Goal: Information Seeking & Learning: Learn about a topic

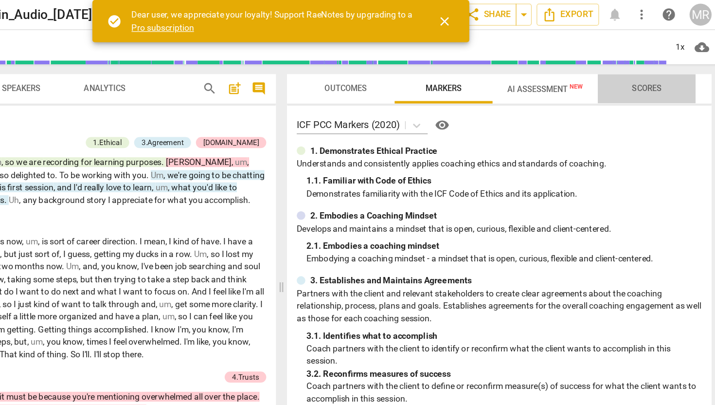
click at [641, 70] on span "Scores" at bounding box center [648, 70] width 23 height 7
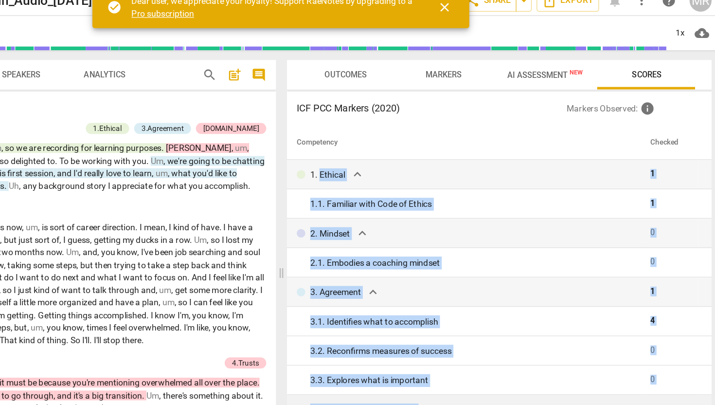
drag, startPoint x: 388, startPoint y: 147, endPoint x: 469, endPoint y: 332, distance: 202.4
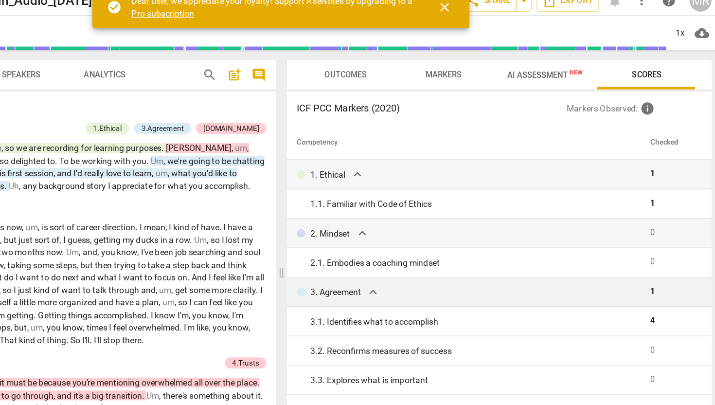
drag, startPoint x: 371, startPoint y: 95, endPoint x: 442, endPoint y: 244, distance: 164.9
click at [442, 244] on div "ICF PCC Markers (2020) Markers Observed : info Competency Checked 1. Ethical ex…" at bounding box center [531, 240] width 338 height 313
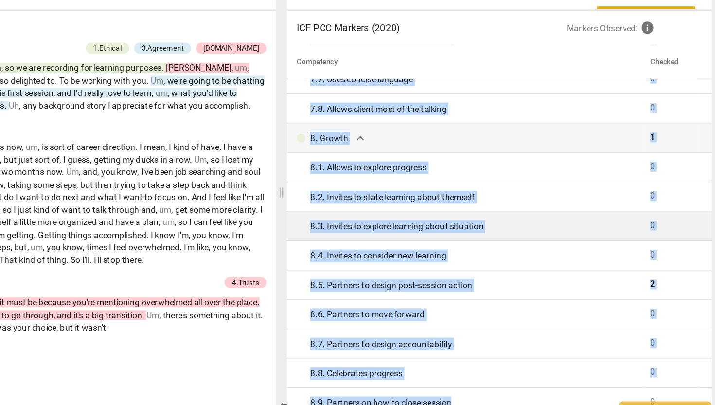
scroll to position [839, 0]
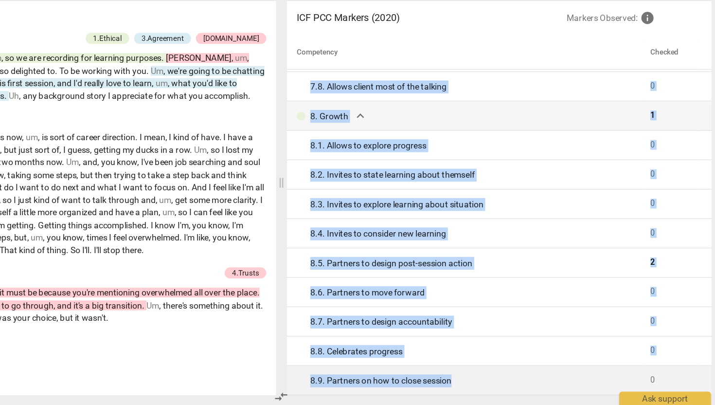
drag, startPoint x: 382, startPoint y: 146, endPoint x: 517, endPoint y: 383, distance: 272.6
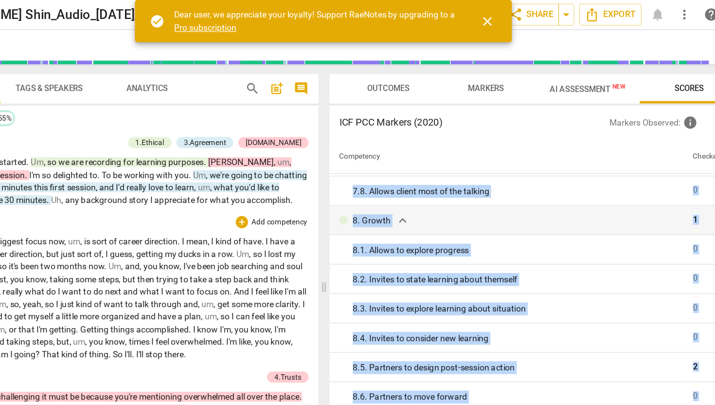
scroll to position [0, 0]
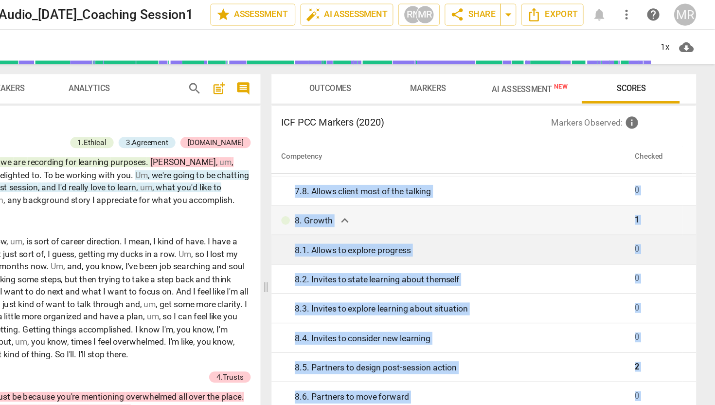
copy tbody "1. Ethical expand_more 1 1. 1. Familiar with Code of Ethics 1 2. Mindset expand…"
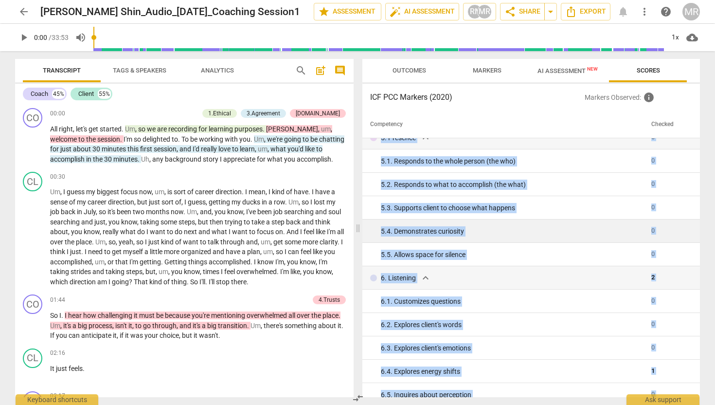
click at [421, 223] on td "5. 4. Demonstrates curiosity" at bounding box center [504, 230] width 285 height 23
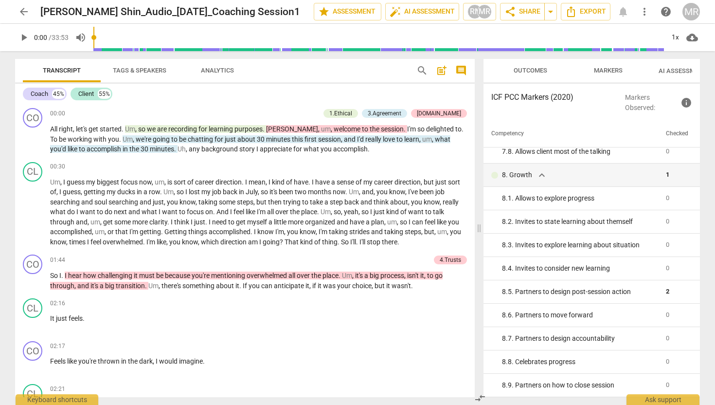
scroll to position [1289, 0]
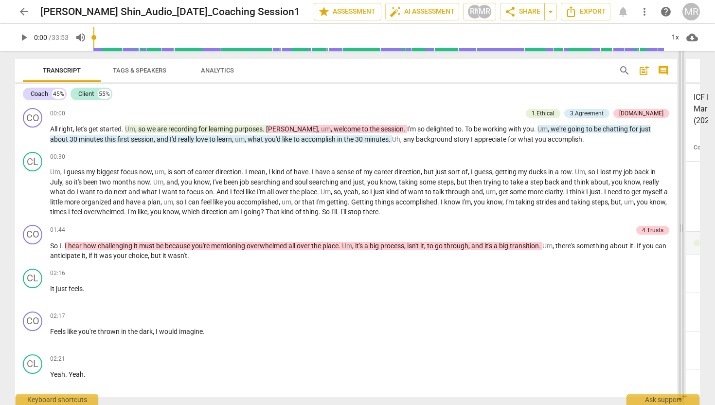
drag, startPoint x: 479, startPoint y: 138, endPoint x: 681, endPoint y: 138, distance: 202.4
click at [681, 138] on span at bounding box center [682, 228] width 6 height 354
